Goal: Information Seeking & Learning: Learn about a topic

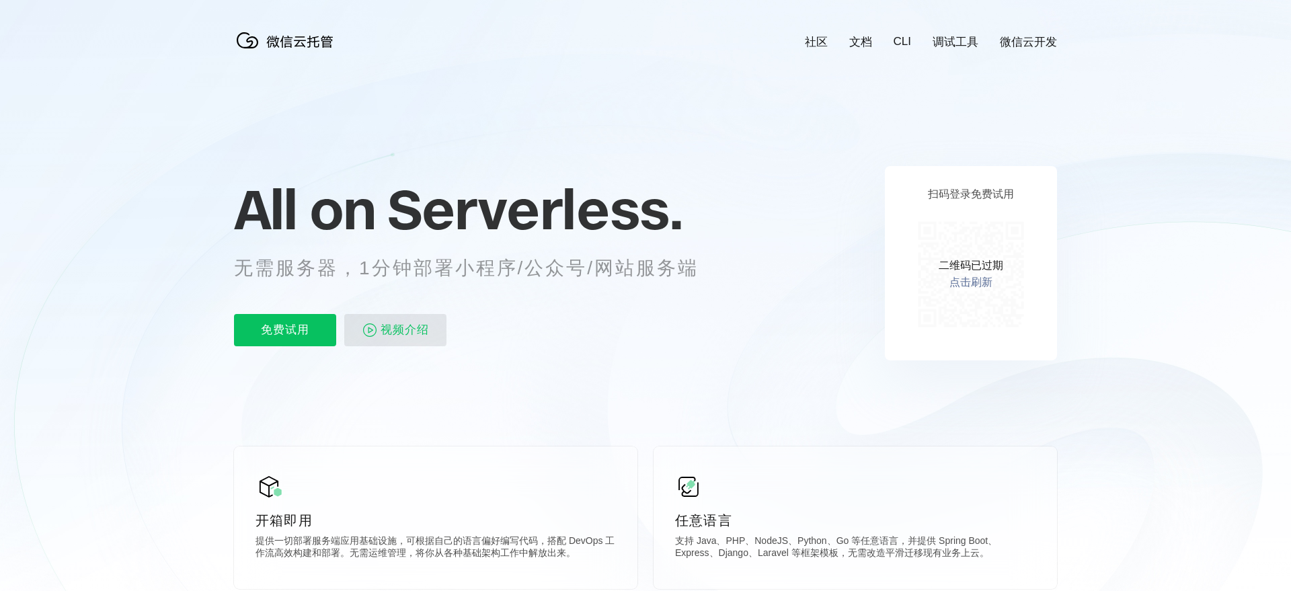
click at [391, 323] on span "视频介绍" at bounding box center [405, 330] width 48 height 32
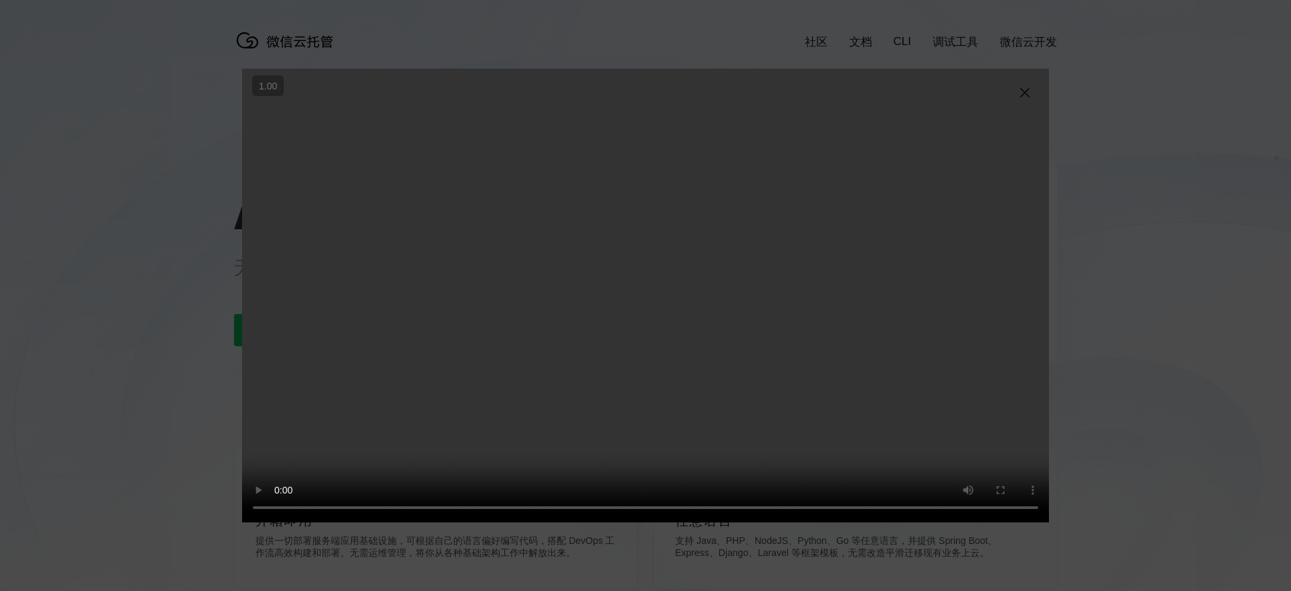
click at [777, 416] on video "抱歉，您的浏览器暂不支持播放此视频" at bounding box center [645, 296] width 807 height 454
click at [887, 369] on video "抱歉，您的浏览器暂不支持播放此视频" at bounding box center [645, 296] width 807 height 454
click at [1102, 465] on div "抱歉，您的浏览器暂不支持播放此视频" at bounding box center [645, 295] width 1291 height 591
click at [1025, 92] on img at bounding box center [1025, 93] width 16 height 16
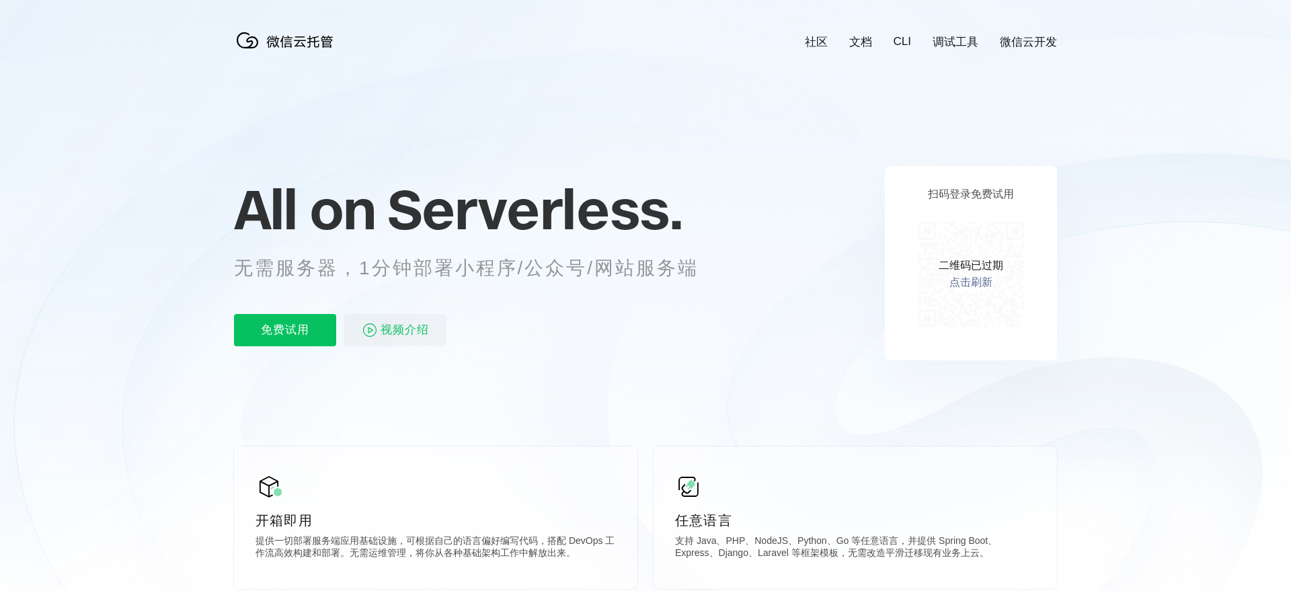
scroll to position [0, 2392]
